Goal: Information Seeking & Learning: Learn about a topic

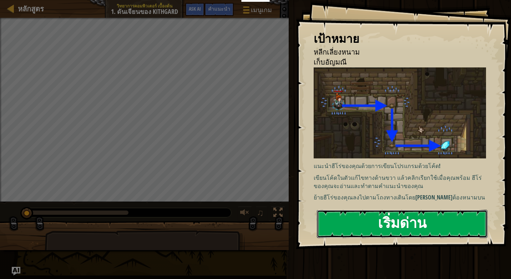
click at [361, 225] on button "เริ่มด่าน" at bounding box center [402, 224] width 170 height 28
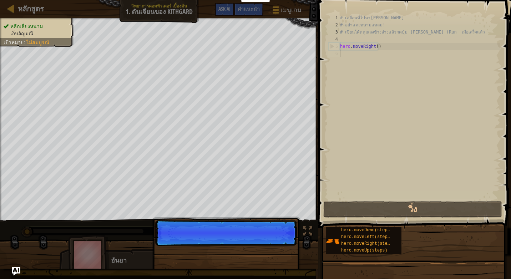
click at [94, 228] on div "หลีกเลี่ยงหนาม เก็บอัญมณี เป้าหมาย : ไม่สมบูรณ์ ♫ อันยา 11 x: 7 y: 18 x: 18 y: …" at bounding box center [255, 143] width 511 height 251
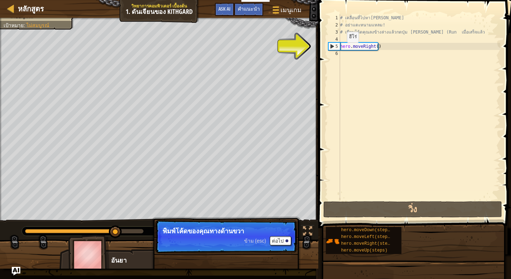
click at [340, 50] on div "# เคลื่อนที่ไปหาอัญมณี # อย่าแตะหนามแหลม! # เขียนโค้ดคุณลงข้างล่างแล้วกดปุ่ม เล…" at bounding box center [418, 114] width 161 height 200
type textarea "hero.moveRight()"
click at [372, 58] on div "# เคลื่อนที่ไปหาอัญมณี # อย่าแตะหนามแหลม! # เขียนโค้ดคุณลงข้างล่างแล้วกดปุ่ม เล…" at bounding box center [418, 114] width 161 height 200
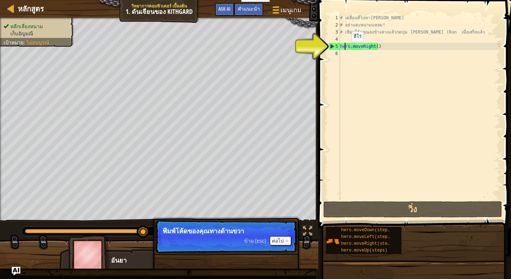
click at [345, 49] on div "# เคลื่อนที่ไปหาอัญมณี # อย่าแตะหนามแหลม! # เขียนโค้ดคุณลงข้างล่างแล้วกดปุ่ม เล…" at bounding box center [418, 114] width 161 height 200
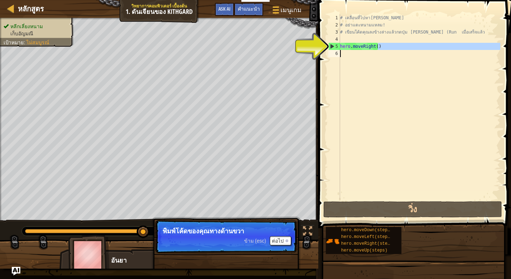
drag, startPoint x: 379, startPoint y: 47, endPoint x: 387, endPoint y: 56, distance: 11.4
click at [387, 56] on div "# เคลื่อนที่ไปหาอัญมณี # อย่าแตะหนามแหลม! # เขียนโค้ดคุณลงข้างล่างแล้วกดปุ่ม เล…" at bounding box center [418, 114] width 161 height 200
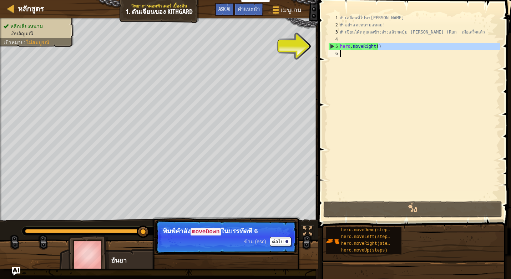
type textarea "hero.moveRight()h"
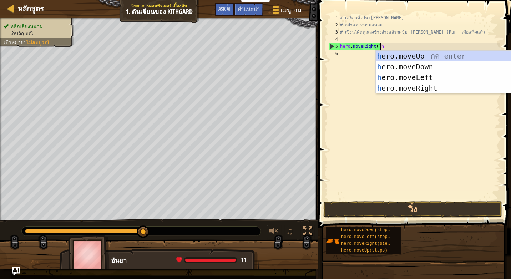
scroll to position [3, 3]
drag, startPoint x: 343, startPoint y: 77, endPoint x: 346, endPoint y: 73, distance: 4.6
click at [345, 76] on div "# เคลื่อนที่ไปหาอัญมณี # อย่าแตะหนามแหลม! # เขียนโค้ดคุณลงข้างล่างแล้วกดปุ่ม เล…" at bounding box center [418, 114] width 161 height 200
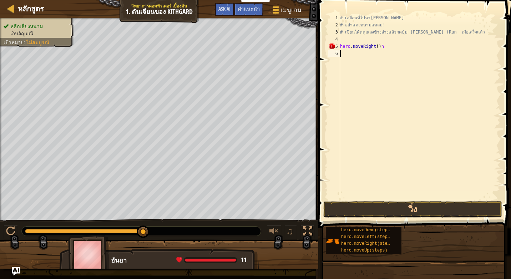
scroll to position [3, 0]
click at [380, 50] on div "# เคลื่อนที่ไปหาอัญมณี # อย่าแตะหนามแหลม! # เขียนโค้ดคุณลงข้างล่างแล้วกดปุ่ม เล…" at bounding box center [418, 114] width 161 height 200
click at [384, 45] on div "# เคลื่อนที่ไปหาอัญมณี # อย่าแตะหนามแหลม! # เขียนโค้ดคุณลงข้างล่างแล้วกดปุ่ม เล…" at bounding box center [418, 114] width 161 height 200
type textarea "hero.moveRight()"
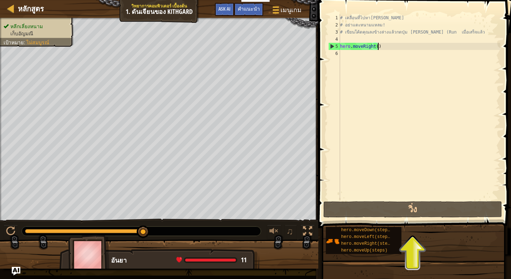
click at [347, 53] on div "# เคลื่อนที่ไปหาอัญมณี # อย่าแตะหนามแหลม! # เขียนโค้ดคุณลงข้างล่างแล้วกดปุ่ม เล…" at bounding box center [418, 114] width 161 height 200
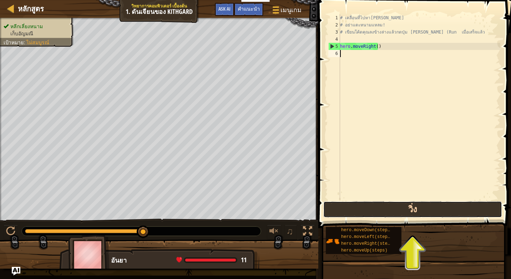
click at [415, 205] on button "วิ่ง" at bounding box center [412, 209] width 179 height 16
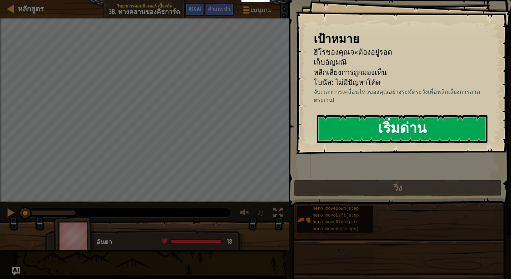
click at [340, 120] on button "เริ่มด่าน" at bounding box center [402, 129] width 170 height 28
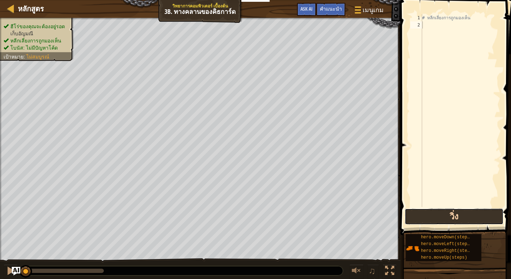
click at [422, 220] on button "วิ่ง" at bounding box center [453, 216] width 99 height 16
click at [463, 215] on button "วิ่ง" at bounding box center [453, 216] width 99 height 16
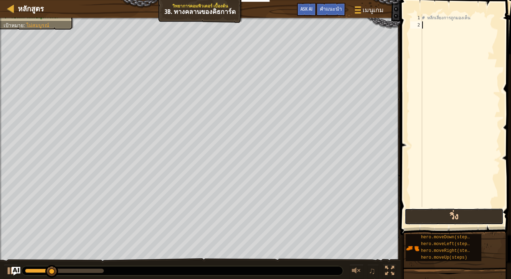
click at [463, 215] on button "วิ่ง" at bounding box center [453, 216] width 99 height 16
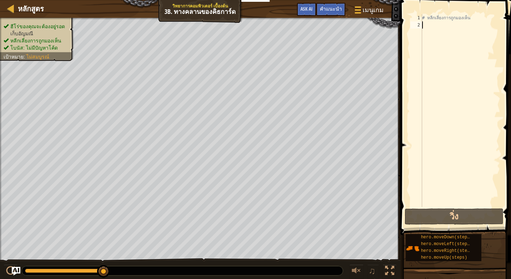
type textarea "h"
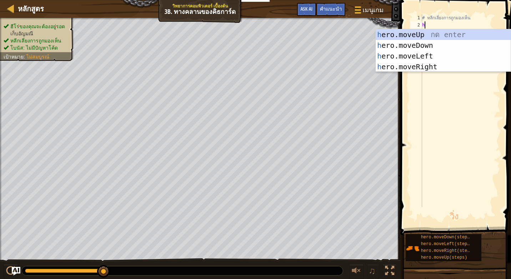
scroll to position [3, 0]
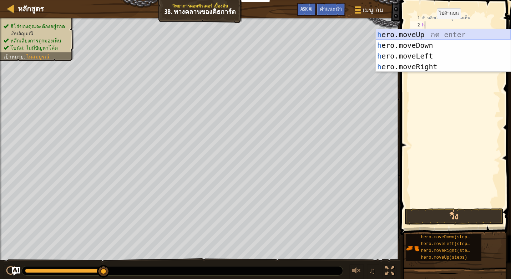
click at [429, 31] on div "h ero.moveUp กด enter h ero.moveDown กด enter h ero.moveLeft กด enter h ero.mov…" at bounding box center [442, 61] width 135 height 64
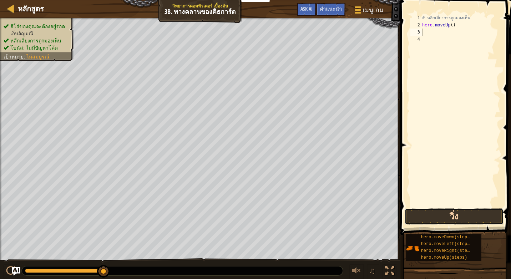
click at [435, 213] on button "วิ่ง" at bounding box center [453, 216] width 99 height 16
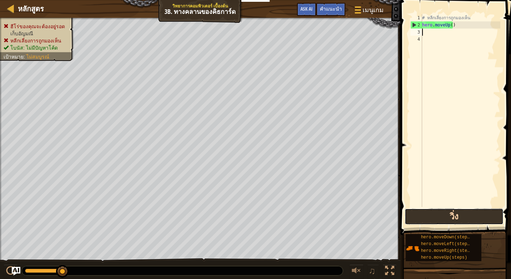
click at [435, 213] on button "วิ่ง" at bounding box center [453, 216] width 99 height 16
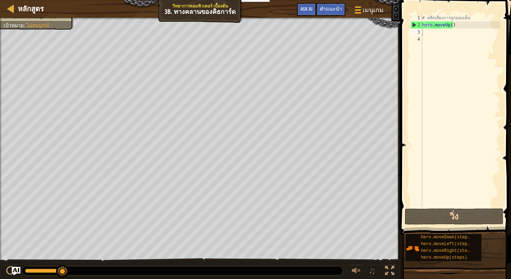
click at [426, 35] on div "# หลีกเลี่ยงการถูกมองเห็น hero . moveUp ( )" at bounding box center [460, 117] width 80 height 207
drag, startPoint x: 447, startPoint y: 25, endPoint x: 422, endPoint y: 26, distance: 25.4
click at [422, 26] on div "# หลีกเลี่ยงการถูกมองเห็น hero . moveUp ( )" at bounding box center [460, 117] width 80 height 207
type textarea "hero.moveUp()"
click at [431, 33] on div "# หลีกเลี่ยงการถูกมองเห็น hero . moveUp ( )" at bounding box center [460, 117] width 80 height 207
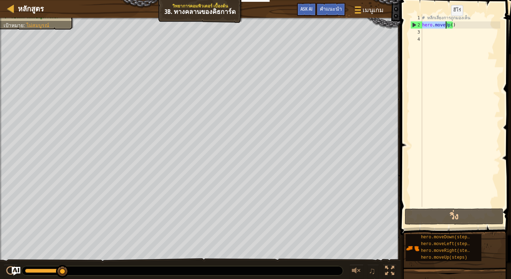
drag, startPoint x: 423, startPoint y: 25, endPoint x: 445, endPoint y: 23, distance: 21.9
click at [445, 23] on div "# หลีกเลี่ยงการถูกมองเห็น hero . moveUp ( )" at bounding box center [460, 117] width 80 height 207
type textarea "hero.moveUp()"
drag, startPoint x: 428, startPoint y: 32, endPoint x: 429, endPoint y: 38, distance: 5.5
click at [429, 38] on div "# หลีกเลี่ยงการถูกมองเห็น hero . moveUp ( )" at bounding box center [460, 117] width 80 height 207
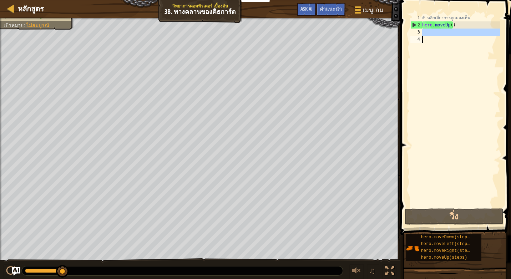
click at [429, 34] on div "# หลีกเลี่ยงการถูกมองเห็น hero . moveUp ( )" at bounding box center [460, 110] width 80 height 193
type textarea "h"
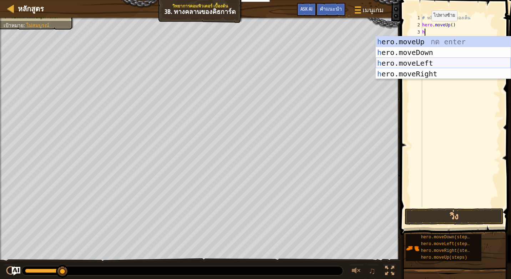
click at [414, 62] on div "h ero.moveUp กด enter h ero.moveDown กด enter h ero.moveLeft กด enter h ero.mov…" at bounding box center [442, 68] width 135 height 64
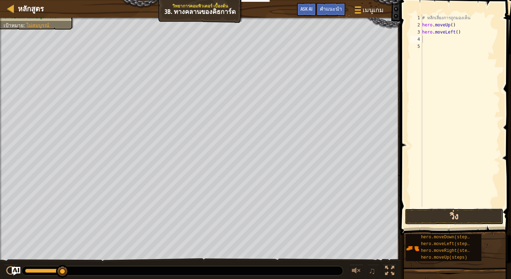
click at [440, 215] on button "วิ่ง" at bounding box center [453, 216] width 99 height 16
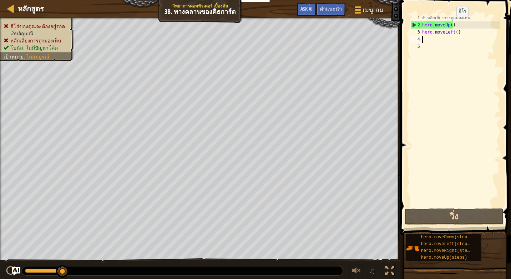
click at [450, 24] on div "# หลีกเลี่ยงการถูกมองเห็น hero . moveUp ( ) hero . moveLeft ( )" at bounding box center [460, 117] width 80 height 207
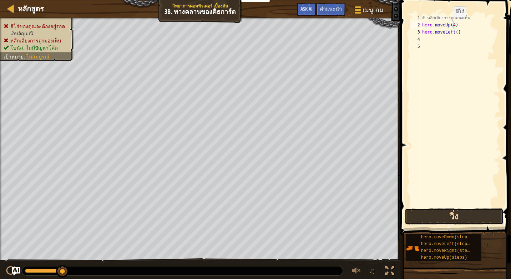
drag, startPoint x: 445, startPoint y: 215, endPoint x: 453, endPoint y: 221, distance: 9.9
click at [453, 221] on button "วิ่ง" at bounding box center [453, 216] width 99 height 16
click at [416, 210] on button "วิ่ง" at bounding box center [453, 216] width 99 height 16
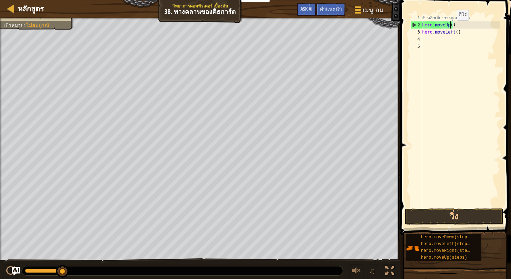
scroll to position [3, 2]
click at [455, 26] on div "# หลีกเลี่ยงการถูกมองเห็น hero . moveUp ) hero . moveLeft ( )" at bounding box center [460, 117] width 80 height 207
type textarea "h"
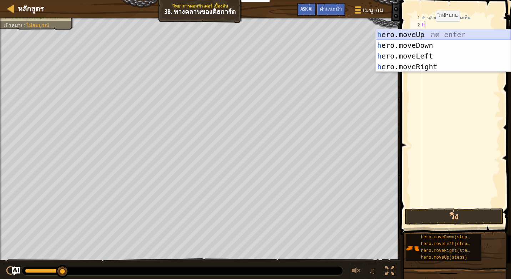
click at [427, 32] on div "h ero.moveUp กด enter h ero.moveDown กด enter h ero.moveLeft กด enter h ero.mov…" at bounding box center [442, 61] width 135 height 64
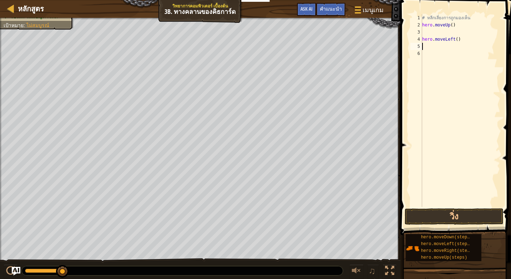
click at [422, 46] on div "# หลีกเลี่ยงการถูกมองเห็น hero . moveUp ( ) hero . moveLeft ( )" at bounding box center [460, 117] width 80 height 207
click at [456, 40] on div "# หลีกเลี่ยงการถูกมองเห็น hero . moveUp ( ) hero . moveLeft ( )" at bounding box center [460, 117] width 80 height 207
type textarea "h"
click at [422, 30] on div "# หลีกเลี่ยงการถูกมองเห็น hero . moveUp ( )" at bounding box center [460, 117] width 80 height 207
type textarea "h"
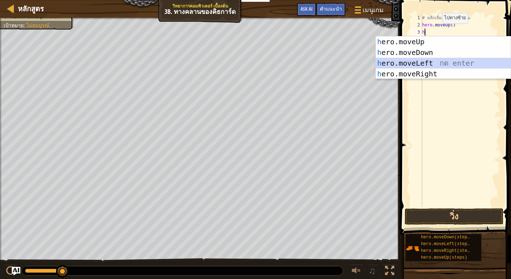
click at [432, 61] on div "h ero.moveUp กด enter h ero.moveDown กด enter h ero.moveLeft กด enter h ero.mov…" at bounding box center [442, 68] width 135 height 64
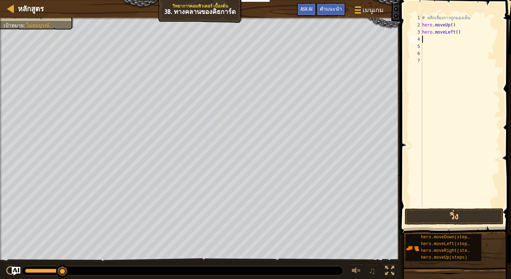
type textarea "h"
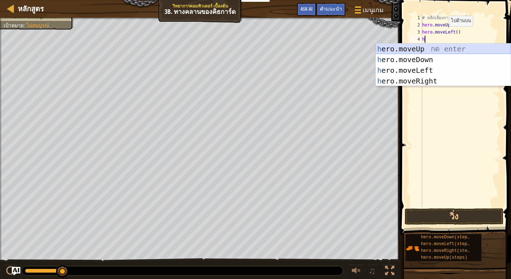
click at [399, 45] on div "h ero.moveUp กด enter h ero.moveDown กด enter h ero.moveLeft กด enter h ero.mov…" at bounding box center [442, 75] width 135 height 64
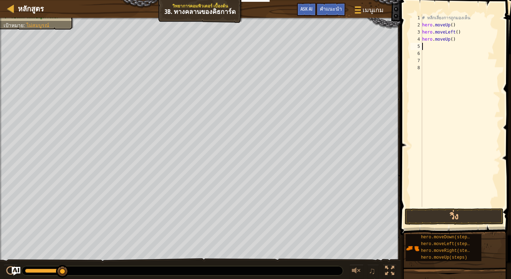
type textarea "h"
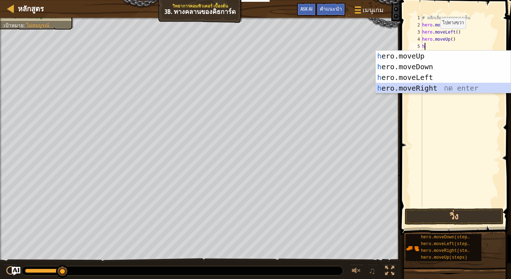
click at [432, 90] on div "h ero.moveUp กด enter h ero.moveDown กด enter h ero.moveLeft กด enter h ero.mov…" at bounding box center [442, 83] width 135 height 64
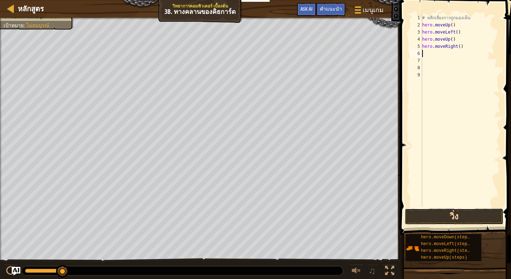
click at [408, 215] on button "วิ่ง" at bounding box center [453, 216] width 99 height 16
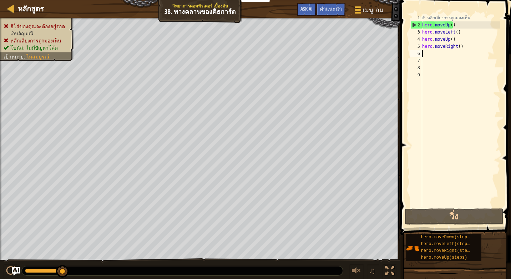
click at [459, 47] on div "# หลีกเลี่ยงการถูกมองเห็น hero . moveUp ( ) hero . moveLeft ( ) hero . moveUp (…" at bounding box center [460, 117] width 80 height 207
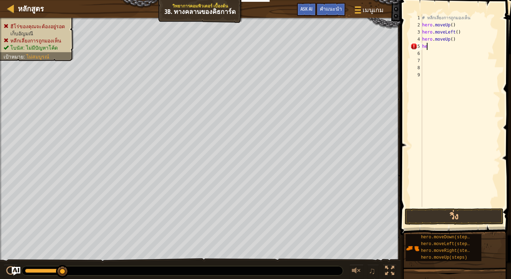
type textarea "h"
click at [462, 40] on div "# หลีกเลี่ยงการถูกมองเห็น hero . moveUp ( ) hero . moveLeft ( ) hero . moveUp (…" at bounding box center [460, 117] width 80 height 207
type textarea "h"
click at [462, 30] on div "# หลีกเลี่ยงการถูกมองเห็น hero . moveUp ( ) hero . moveLeft ( )" at bounding box center [460, 117] width 80 height 207
type textarea "h"
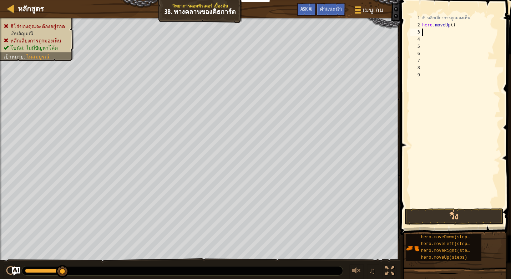
click at [455, 27] on div "# หลีกเลี่ยงการถูกมองเห็น hero . moveUp ( )" at bounding box center [460, 117] width 80 height 207
type textarea "h"
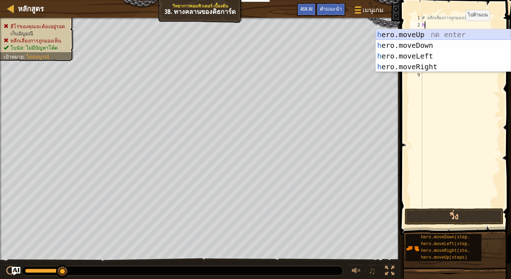
click at [450, 32] on div "h ero.moveUp กด enter h ero.moveDown กด enter h ero.moveLeft กด enter h ero.mov…" at bounding box center [442, 61] width 135 height 64
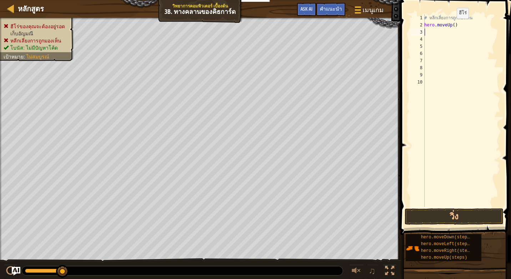
click at [452, 26] on div "# หลีกเลี่ยงการถูกมองเห็น hero . moveUp ( )" at bounding box center [460, 117] width 77 height 207
type textarea "hero.moveUp(6)"
click at [432, 33] on div "# หลีกเลี่ยงการถูกมองเห็น hero . moveUp ( 6 )" at bounding box center [460, 117] width 77 height 207
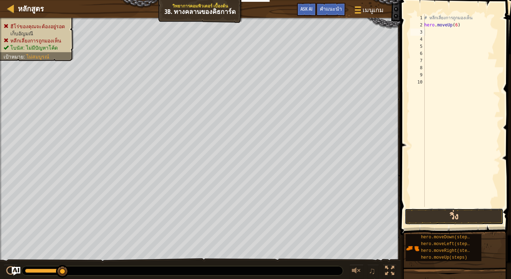
click at [426, 211] on button "วิ่ง" at bounding box center [453, 216] width 99 height 16
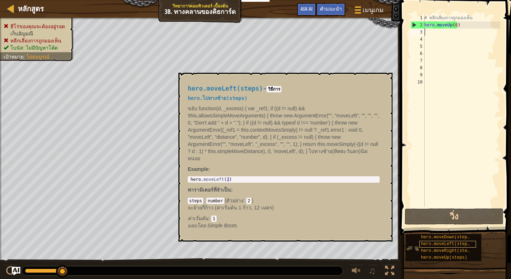
type textarea "h"
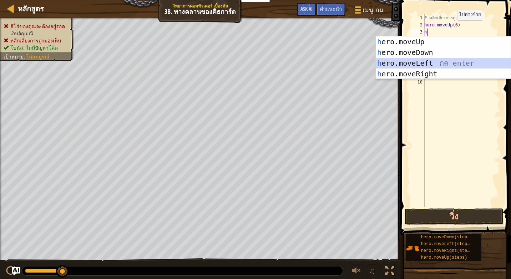
click at [441, 61] on div "h ero.moveUp กด enter h ero.moveDown กด enter h ero.moveLeft กด enter h ero.mov…" at bounding box center [442, 68] width 135 height 64
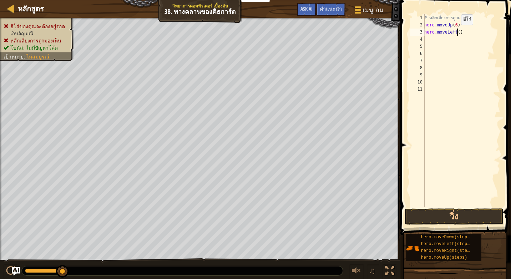
click at [457, 32] on div "# หลีกเลี่ยงการถูกมองเห็น hero . moveUp ( 6 ) hero . moveLeft ( )" at bounding box center [460, 117] width 77 height 207
click at [432, 210] on button "วิ่ง" at bounding box center [453, 216] width 99 height 16
type textarea "hero.moveLeft(2)"
click at [448, 207] on span at bounding box center [456, 107] width 116 height 256
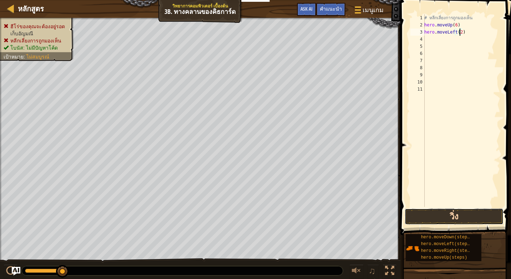
click at [439, 209] on button "วิ่ง" at bounding box center [453, 216] width 99 height 16
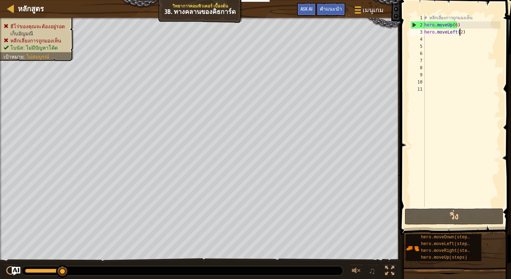
click at [436, 42] on div "# หลีกเลี่ยงการถูกมองเห็น hero . moveUp ( 6 ) hero . moveLeft ( 2 )" at bounding box center [460, 117] width 77 height 207
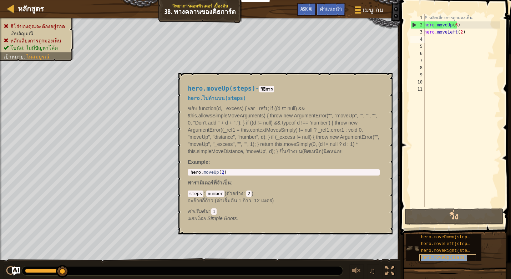
click at [447, 257] on span "hero.moveUp(steps)" at bounding box center [444, 257] width 46 height 5
click at [506, 179] on span at bounding box center [456, 107] width 116 height 256
click at [384, 82] on button "×" at bounding box center [384, 81] width 6 height 10
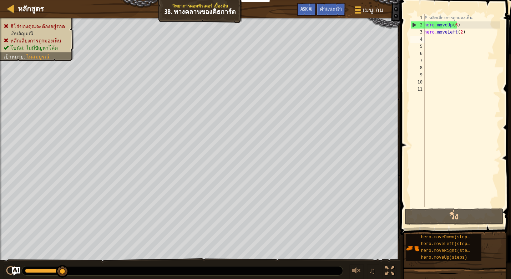
click at [428, 41] on div "# หลีกเลี่ยงการถูกมองเห็น hero . moveUp ( 6 ) hero . moveLeft ( 2 )" at bounding box center [460, 117] width 77 height 207
click at [455, 24] on div "# หลีกเลี่ยงการถูกมองเห็น hero . moveUp ( 6 ) hero . moveLeft ( 2 )" at bounding box center [460, 117] width 77 height 207
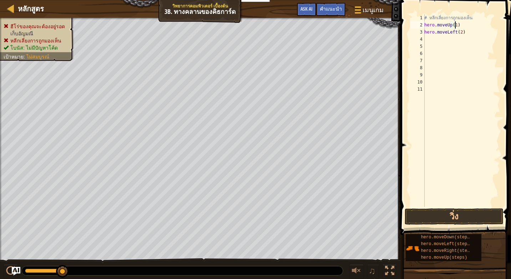
scroll to position [3, 2]
click at [464, 32] on div "# หลีกเลี่ยงการถูกมองเห็น hero . moveUp ( 1 ) hero . moveLeft ( 2 )" at bounding box center [460, 117] width 77 height 207
type textarea "h"
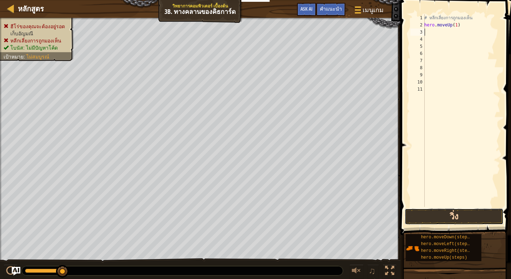
click at [482, 209] on button "วิ่ง" at bounding box center [453, 216] width 99 height 16
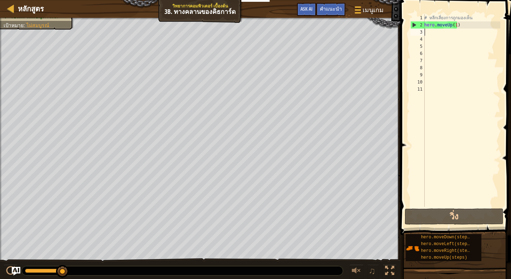
type textarea "h"
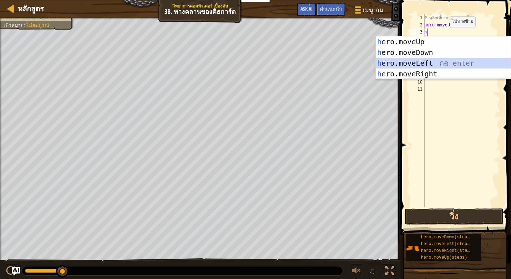
click at [441, 63] on div "h ero.moveUp กด enter h ero.moveDown กด enter h ero.moveLeft กด enter h ero.mov…" at bounding box center [442, 68] width 135 height 64
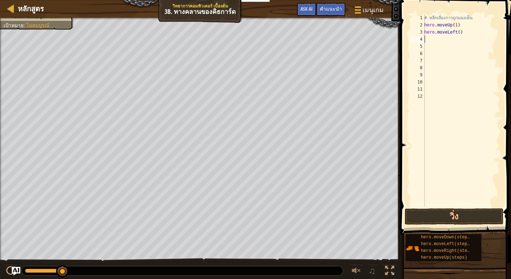
type textarea "h"
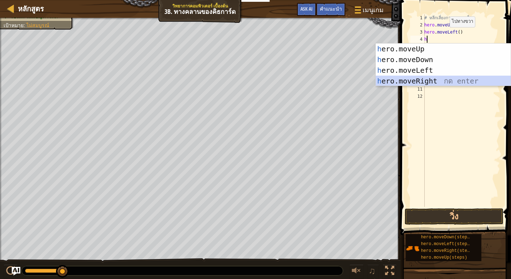
click at [447, 80] on div "h ero.moveUp กด enter h ero.moveDown กด enter h ero.moveLeft กด enter h ero.mov…" at bounding box center [442, 75] width 135 height 64
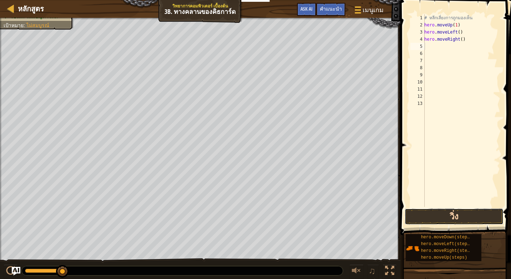
click at [471, 213] on button "วิ่ง" at bounding box center [453, 216] width 99 height 16
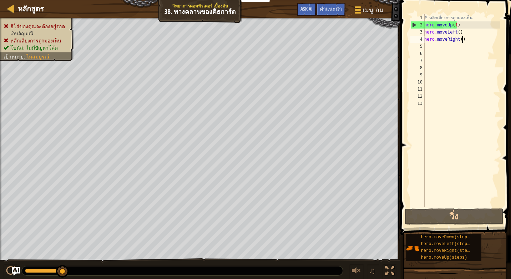
click at [477, 41] on div "# หลีกเลี่ยงการถูกมองเห็น hero . moveUp ( 1 ) hero . moveLeft ( ) hero . moveRi…" at bounding box center [460, 117] width 77 height 207
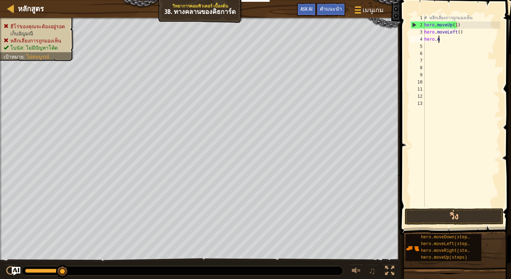
type textarea "h"
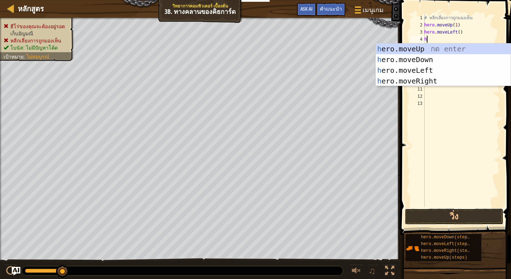
drag, startPoint x: 430, startPoint y: 218, endPoint x: 447, endPoint y: 124, distance: 95.0
click at [430, 195] on div "h 1 2 3 4 5 6 7 8 9 10 11 12 13 # หลีกเลี่ยงการถูกมองเห็น hero . moveUp ( 1 ) h…" at bounding box center [454, 132] width 113 height 256
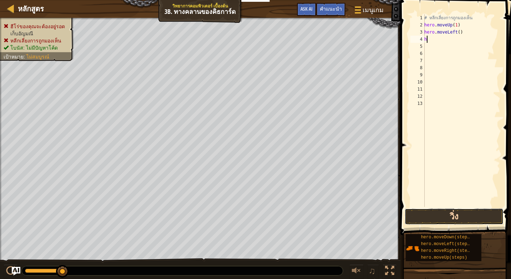
click at [419, 218] on button "วิ่ง" at bounding box center [453, 216] width 99 height 16
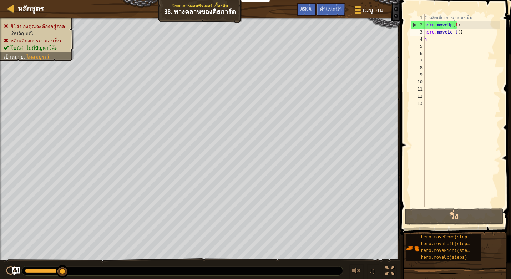
click at [463, 34] on div "# หลีกเลี่ยงการถูกมองเห็น hero . moveUp ( 1 ) hero . moveLeft ( ) h" at bounding box center [460, 117] width 77 height 207
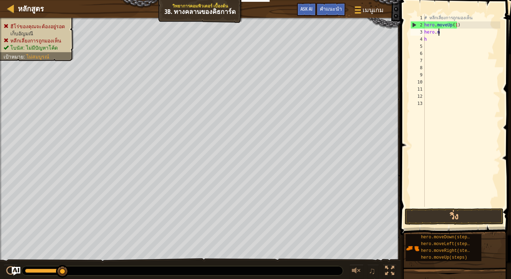
type textarea "h"
click at [431, 45] on div "# หลีกเลี่ยงการถูกมองเห็น hero . moveUp ( 1 ) h" at bounding box center [460, 117] width 77 height 207
click at [433, 40] on div "# หลีกเลี่ยงการถูกมองเห็น hero . moveUp ( 1 ) h" at bounding box center [460, 117] width 77 height 207
type textarea "h"
click at [425, 32] on div "# หลีกเลี่ยงการถูกมองเห็น hero . moveUp ( 1 )" at bounding box center [460, 117] width 77 height 207
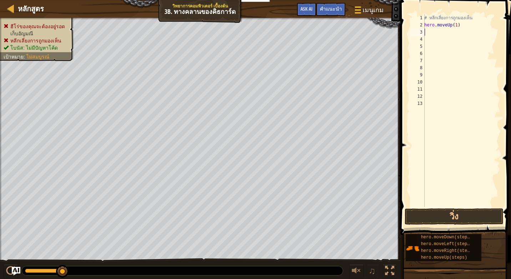
type textarea "h"
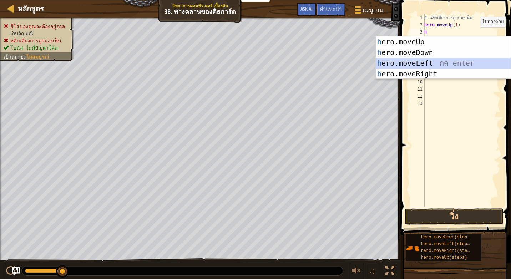
click at [434, 63] on div "h ero.moveUp กด enter h ero.moveDown กด enter h ero.moveLeft กด enter h ero.mov…" at bounding box center [442, 68] width 135 height 64
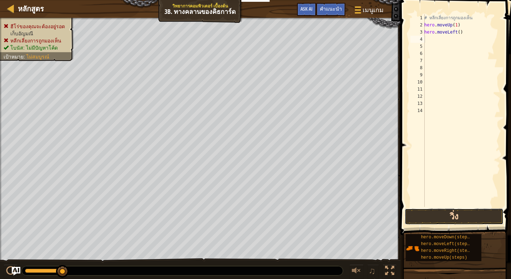
click at [436, 209] on button "วิ่ง" at bounding box center [453, 216] width 99 height 16
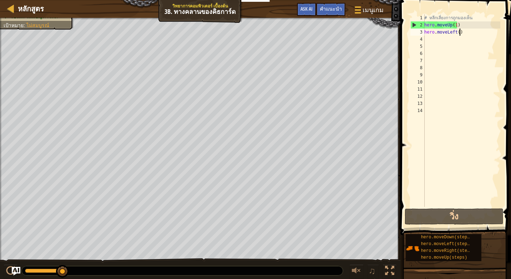
click at [465, 31] on div "# หลีกเลี่ยงการถูกมองเห็น hero . moveUp ( 1 ) hero . moveLeft ( )" at bounding box center [460, 117] width 77 height 207
click at [421, 219] on button "วิ่ง" at bounding box center [453, 216] width 99 height 16
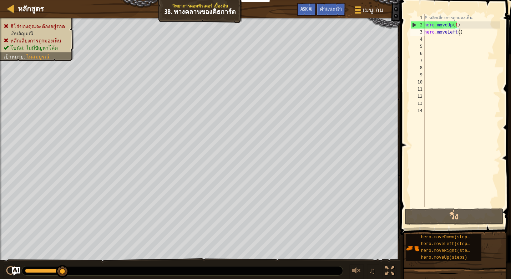
click at [465, 35] on div "# หลีกเลี่ยงการถูกมองเห็น hero . moveUp ( 1 ) hero . moveLeft ( )" at bounding box center [460, 117] width 77 height 207
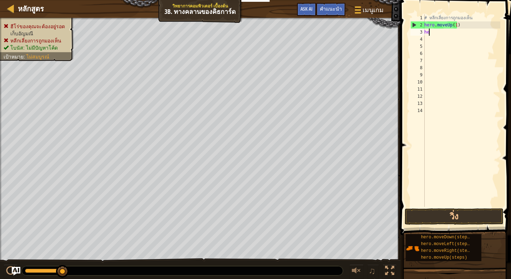
type textarea "h"
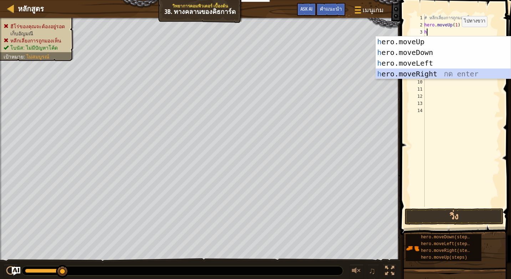
click at [390, 74] on div "h ero.moveUp กด enter h ero.moveDown กด enter h ero.moveLeft กด enter h ero.mov…" at bounding box center [442, 68] width 135 height 64
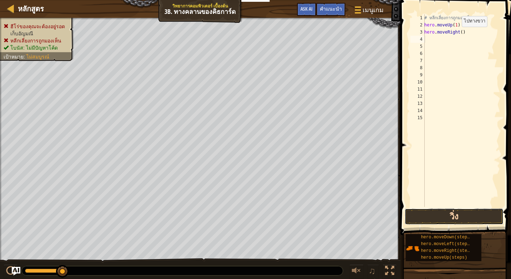
click at [424, 210] on button "วิ่ง" at bounding box center [453, 216] width 99 height 16
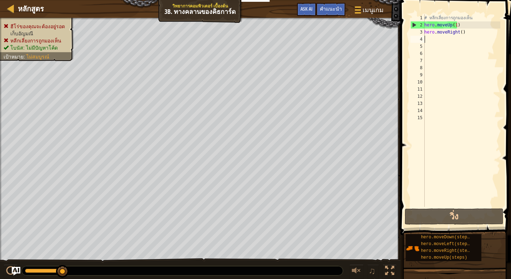
click at [466, 31] on div "# หลีกเลี่ยงการถูกมองเห็น hero . moveUp ( 1 ) hero . moveRight ( )" at bounding box center [460, 117] width 77 height 207
click at [460, 211] on button "วิ่ง" at bounding box center [453, 216] width 99 height 16
click at [462, 27] on div "# หลีกเลี่ยงการถูกมองเห็น hero . moveUp ( 1 ) hero . moveRight ( )" at bounding box center [460, 117] width 77 height 207
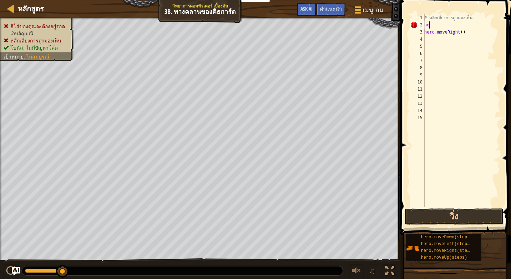
type textarea "h"
click at [466, 33] on div "# หลีกเลี่ยงการถูกมองเห็น hero . moveRight ( )" at bounding box center [460, 117] width 77 height 207
type textarea "h"
click at [433, 24] on div "# หลีกเลี่ยงการถูกมองเห็น" at bounding box center [460, 117] width 77 height 207
type textarea "h"
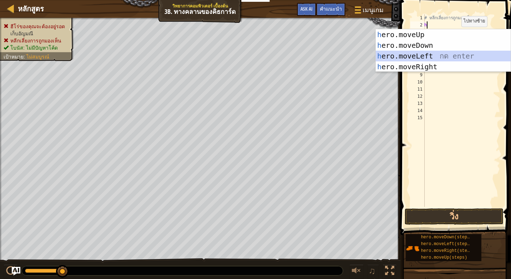
click at [430, 55] on div "h ero.moveUp กด enter h ero.moveDown กด enter h ero.moveLeft กด enter h ero.mov…" at bounding box center [442, 61] width 135 height 64
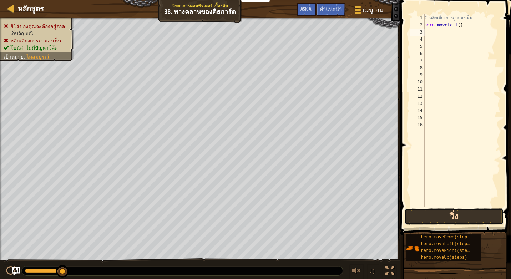
click at [435, 218] on button "วิ่ง" at bounding box center [453, 216] width 99 height 16
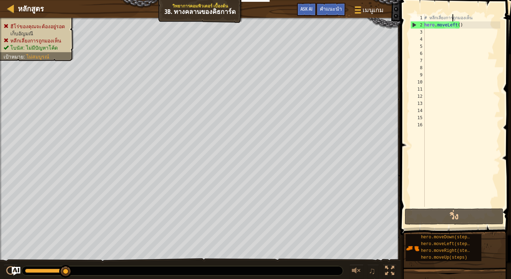
click at [452, 17] on div "# หลีกเลี่ยงการถูกมองเห็น hero . moveLeft ( )" at bounding box center [460, 117] width 77 height 207
click at [471, 23] on div "# หลีกเลี่ยงการถูกมองเห็น hero . moveLeft ( )" at bounding box center [460, 117] width 77 height 207
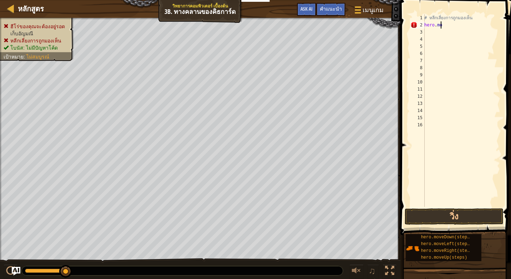
type textarea "h"
click at [476, 16] on div "# หลีกเลี่ยงการถูกมองเห็น" at bounding box center [460, 117] width 77 height 207
click at [431, 15] on div "ห็น" at bounding box center [460, 117] width 77 height 207
type textarea "ห"
type textarea "h"
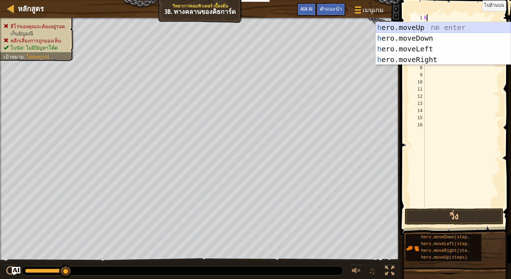
click at [416, 27] on div "h ero.moveUp กด enter h ero.moveDown กด enter h ero.moveLeft กด enter h ero.mov…" at bounding box center [442, 54] width 135 height 64
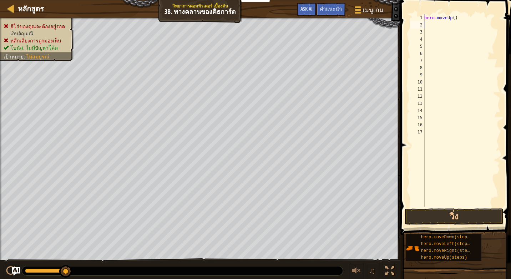
type textarea "h"
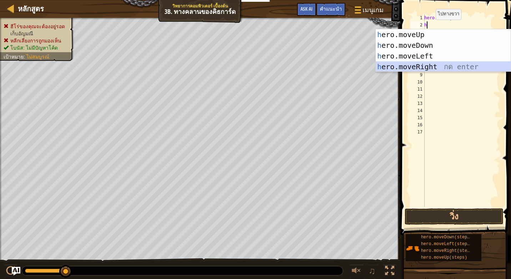
click at [431, 66] on div "h ero.moveUp กด enter h ero.moveDown กด enter h ero.moveLeft กด enter h ero.mov…" at bounding box center [442, 61] width 135 height 64
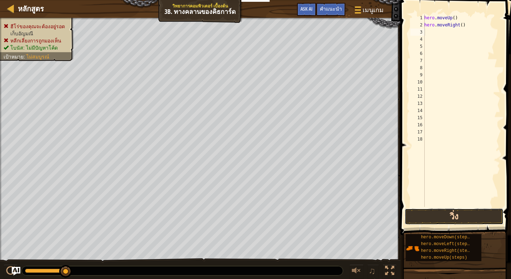
click at [458, 216] on button "วิ่ง" at bounding box center [453, 216] width 99 height 16
click at [441, 215] on button "วิ่ง" at bounding box center [453, 216] width 99 height 16
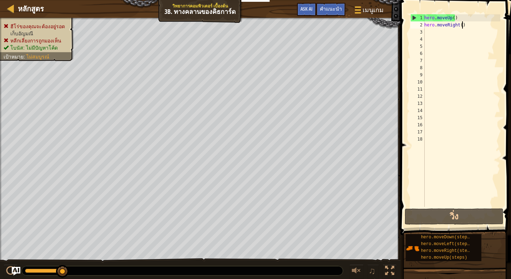
click at [463, 24] on div "hero . moveUp ( ) hero . moveRight ( )" at bounding box center [460, 117] width 77 height 207
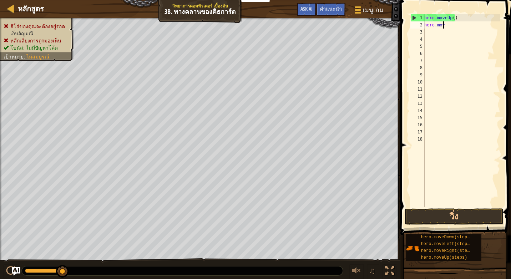
type textarea "h"
click at [461, 19] on div "hero . moveUp ( )" at bounding box center [460, 117] width 77 height 207
type textarea "h"
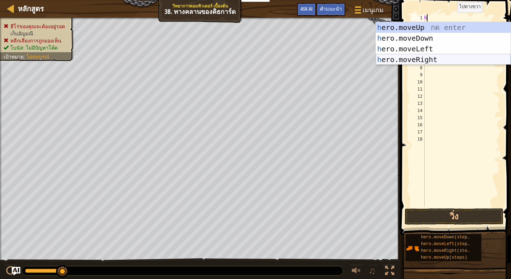
click at [415, 57] on div "h ero.moveUp กด enter h ero.moveDown กด enter h ero.moveLeft กด enter h ero.mov…" at bounding box center [442, 54] width 135 height 64
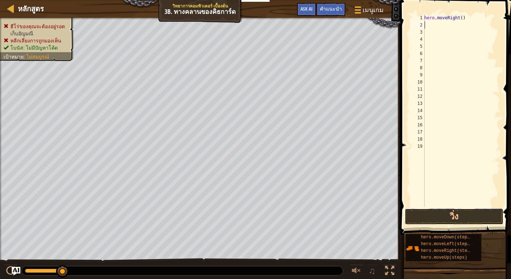
drag, startPoint x: 442, startPoint y: 213, endPoint x: 433, endPoint y: 208, distance: 9.9
click at [442, 213] on button "วิ่ง" at bounding box center [453, 216] width 99 height 16
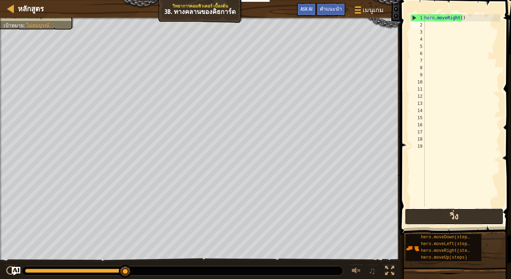
click at [412, 214] on button "วิ่ง" at bounding box center [453, 216] width 99 height 16
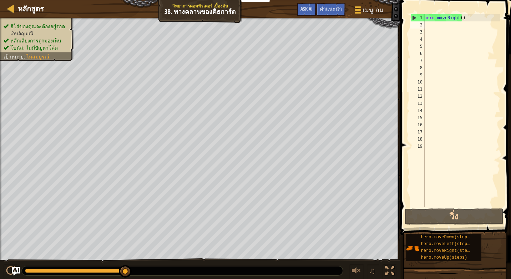
type textarea "h"
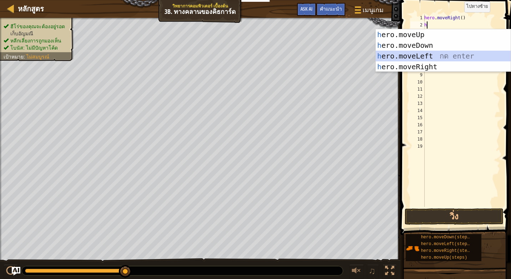
click at [430, 51] on div "h ero.moveUp กด enter h ero.moveDown กด enter h ero.moveLeft กด enter h ero.mov…" at bounding box center [442, 61] width 135 height 64
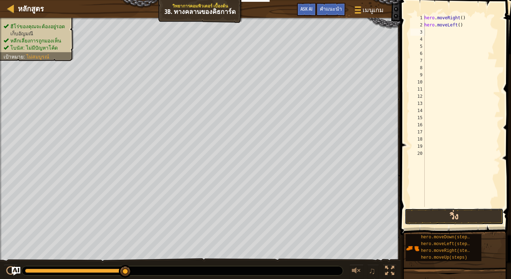
click at [435, 217] on button "วิ่ง" at bounding box center [453, 216] width 99 height 16
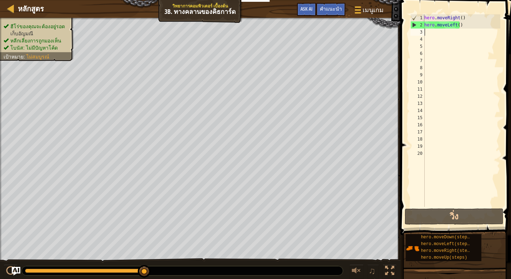
drag, startPoint x: 466, startPoint y: 29, endPoint x: 468, endPoint y: 25, distance: 4.2
click at [468, 25] on div "hero . moveRight ( ) hero . moveLeft ( )" at bounding box center [460, 117] width 77 height 207
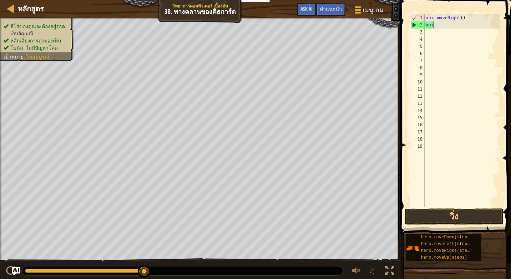
type textarea "h"
click at [455, 215] on button "วิ่ง" at bounding box center [453, 216] width 99 height 16
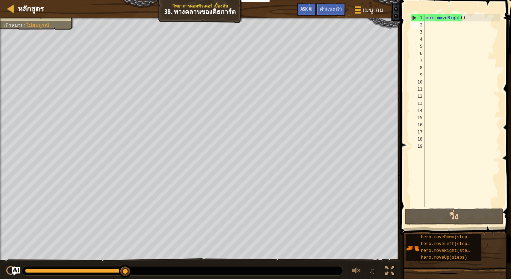
type textarea "h"
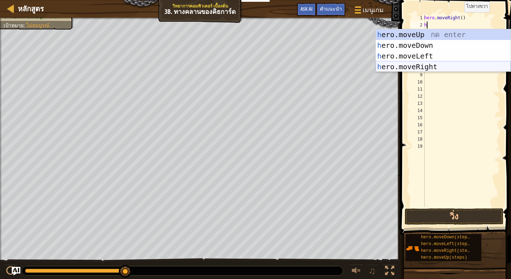
click at [434, 68] on div "h ero.moveUp กด enter h ero.moveDown กด enter h ero.moveLeft กด enter h ero.mov…" at bounding box center [442, 61] width 135 height 64
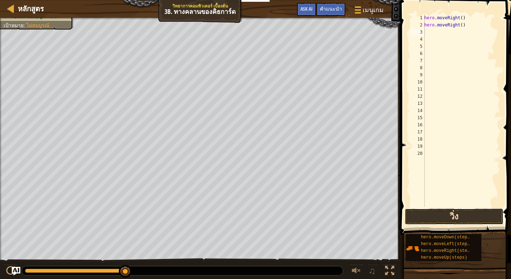
click at [436, 219] on button "วิ่ง" at bounding box center [453, 216] width 99 height 16
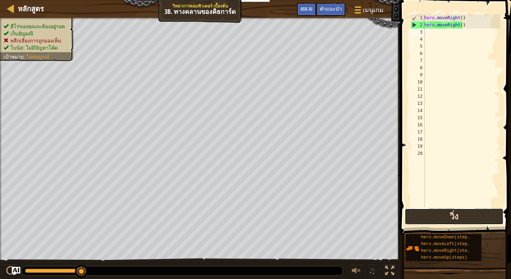
click at [453, 221] on button "วิ่ง" at bounding box center [453, 216] width 99 height 16
drag, startPoint x: 466, startPoint y: 25, endPoint x: 462, endPoint y: 54, distance: 29.5
click at [466, 27] on div "hero . moveRight ( ) hero . moveRight ( )" at bounding box center [460, 117] width 77 height 207
type textarea "h"
